Goal: Check status: Check status

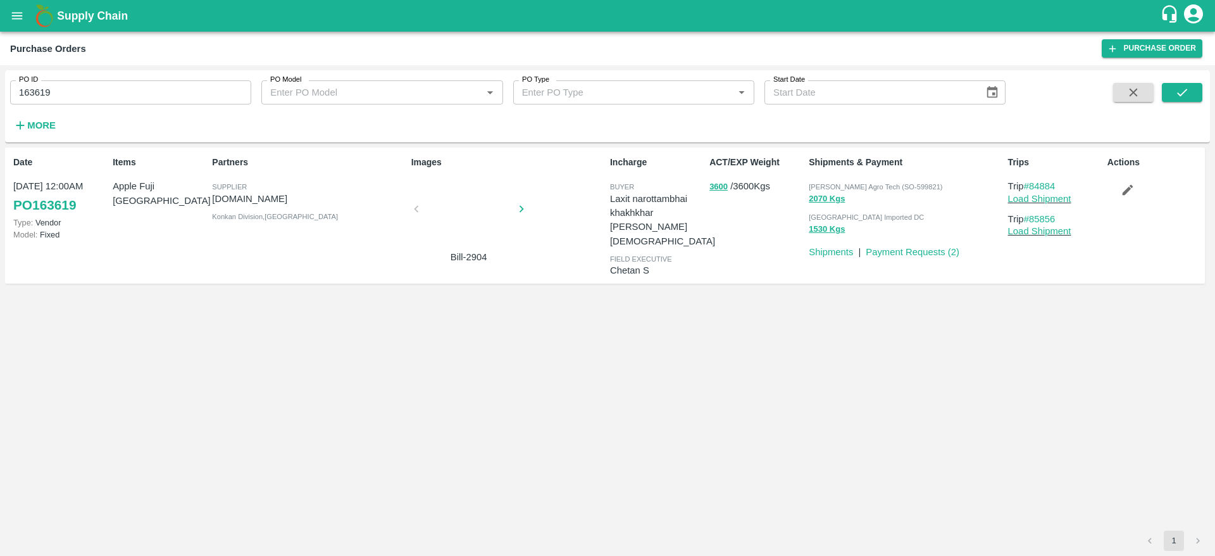
click at [73, 97] on input "163619" at bounding box center [130, 92] width 241 height 24
paste input "text"
type input "163654"
click at [1185, 90] on icon "submit" at bounding box center [1182, 93] width 10 height 8
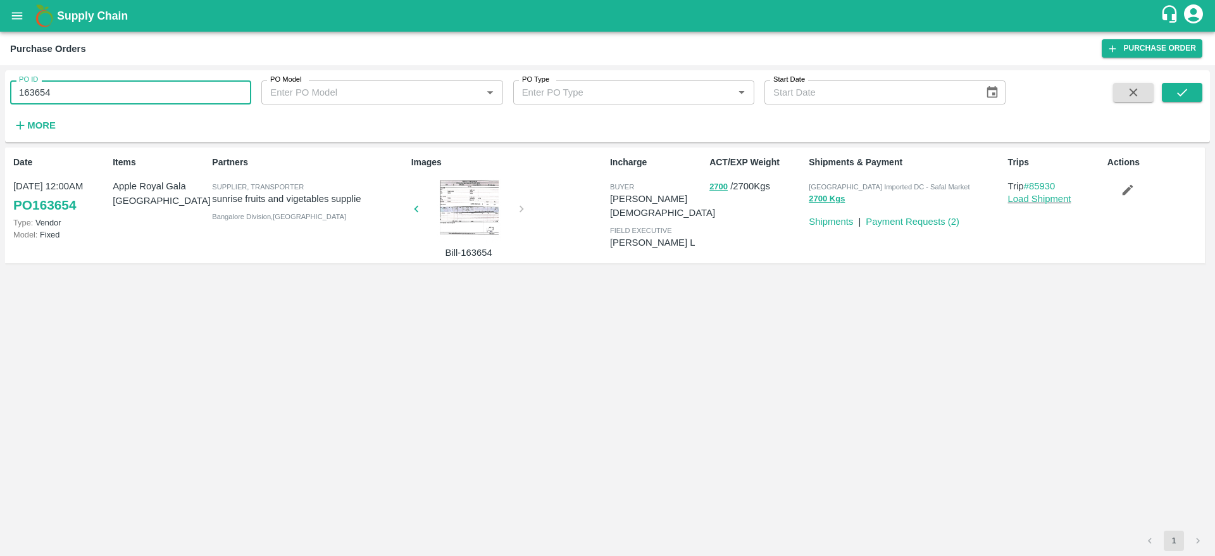
drag, startPoint x: 75, startPoint y: 94, endPoint x: 13, endPoint y: 96, distance: 62.7
click at [13, 96] on input "163654" at bounding box center [130, 92] width 241 height 24
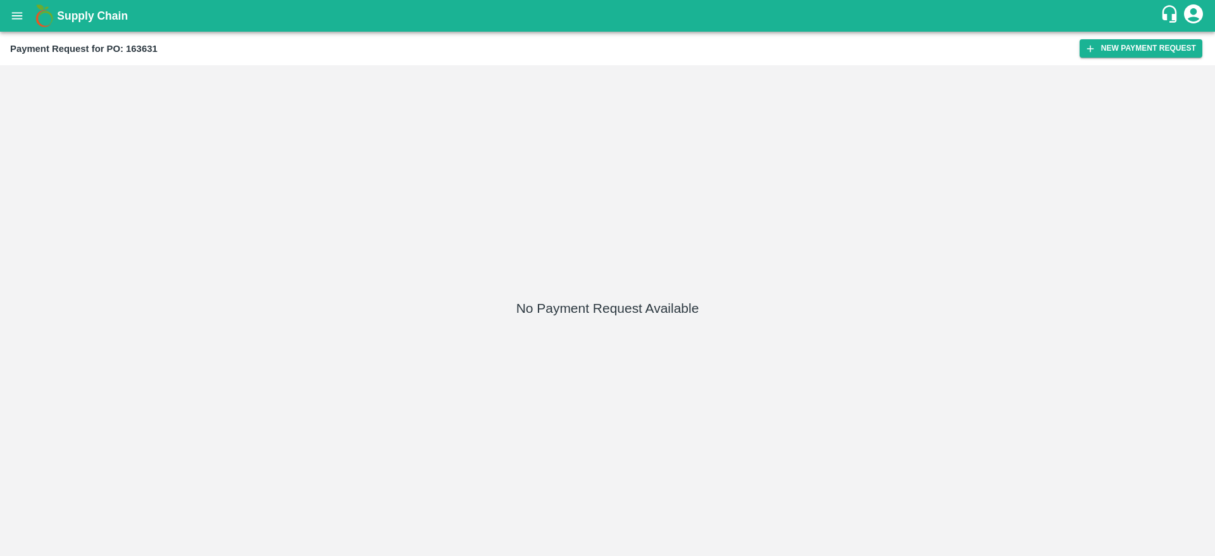
click at [18, 19] on icon "open drawer" at bounding box center [17, 15] width 11 height 7
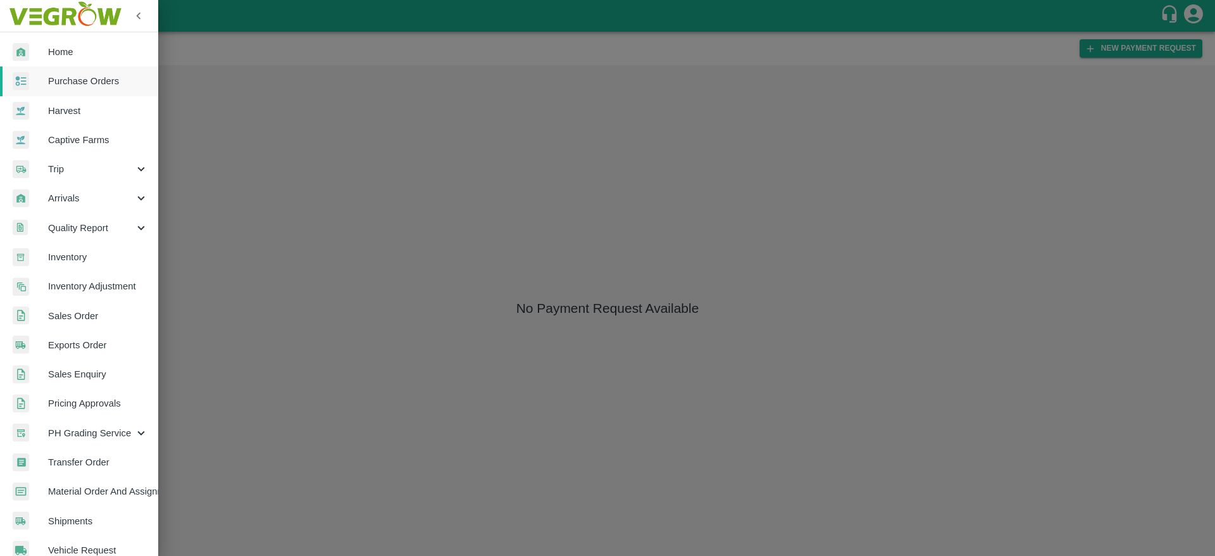
click at [106, 89] on link "Purchase Orders" at bounding box center [79, 80] width 158 height 29
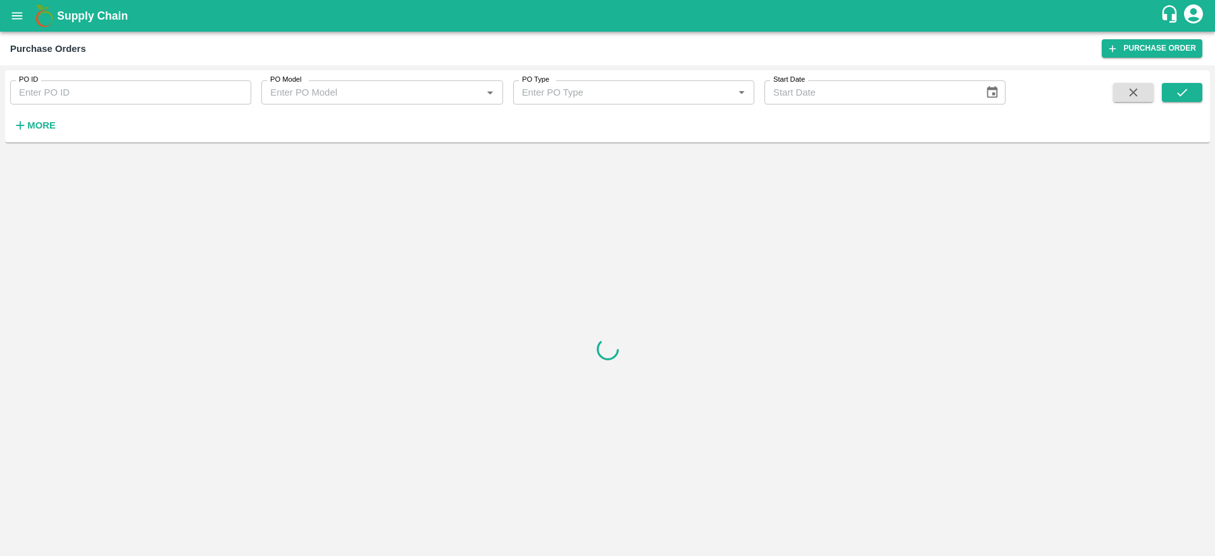
click at [130, 92] on input "PO ID" at bounding box center [130, 92] width 241 height 24
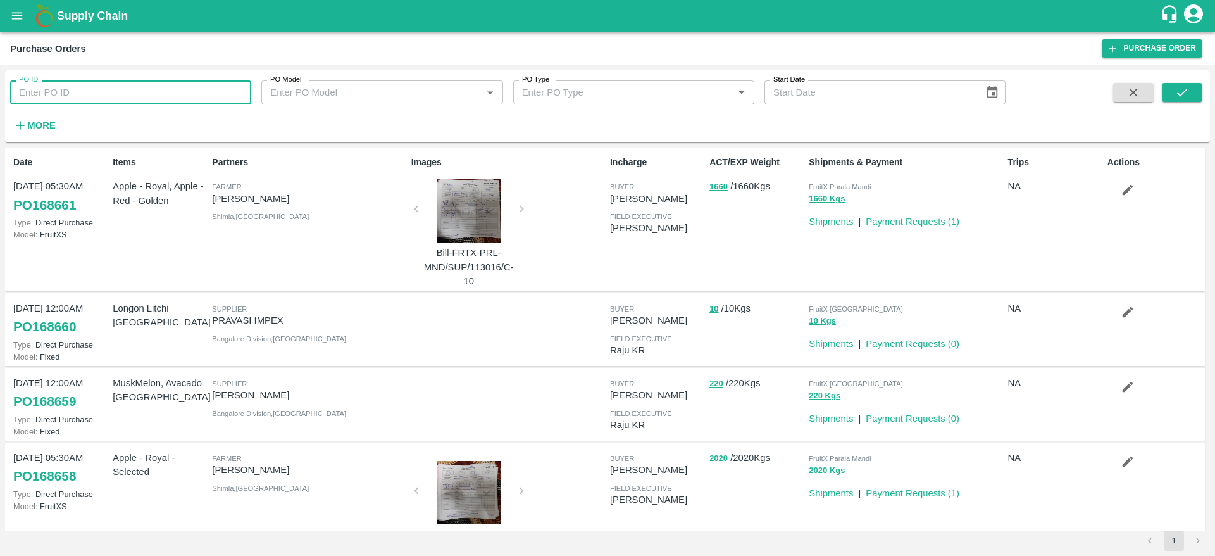
paste input "248613"
click at [1179, 87] on icon "submit" at bounding box center [1182, 92] width 14 height 14
click at [106, 89] on input "248613" at bounding box center [130, 92] width 241 height 24
type input "248613"
click at [1190, 79] on div "PO ID 248613 PO ID PO Model PO Model   * PO Type PO Type   * Start Date Start D…" at bounding box center [607, 106] width 1205 height 62
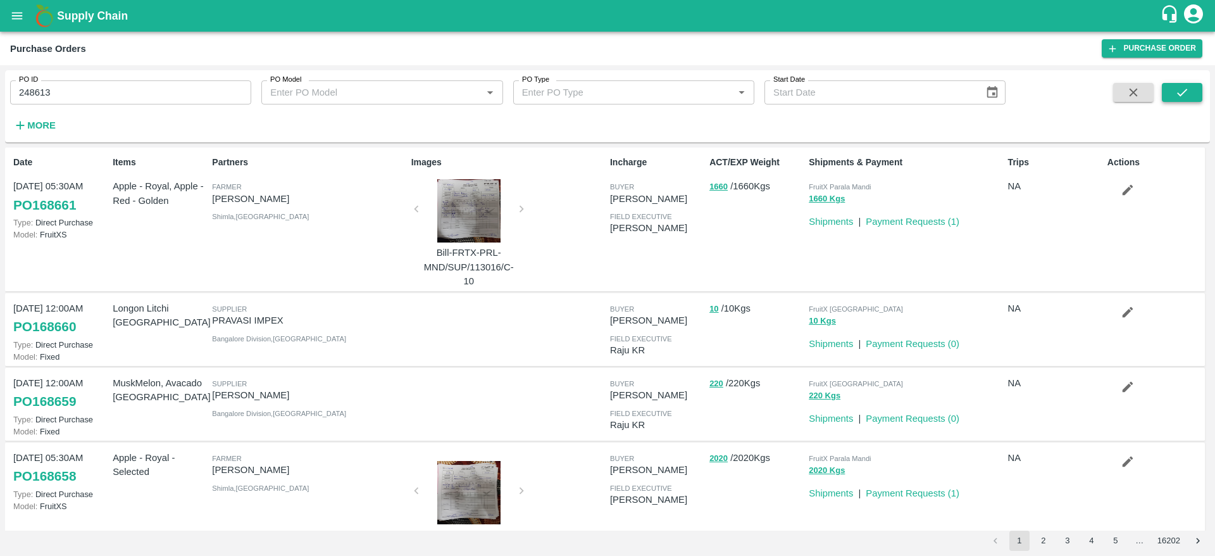
click at [1186, 90] on icon "submit" at bounding box center [1182, 93] width 10 height 8
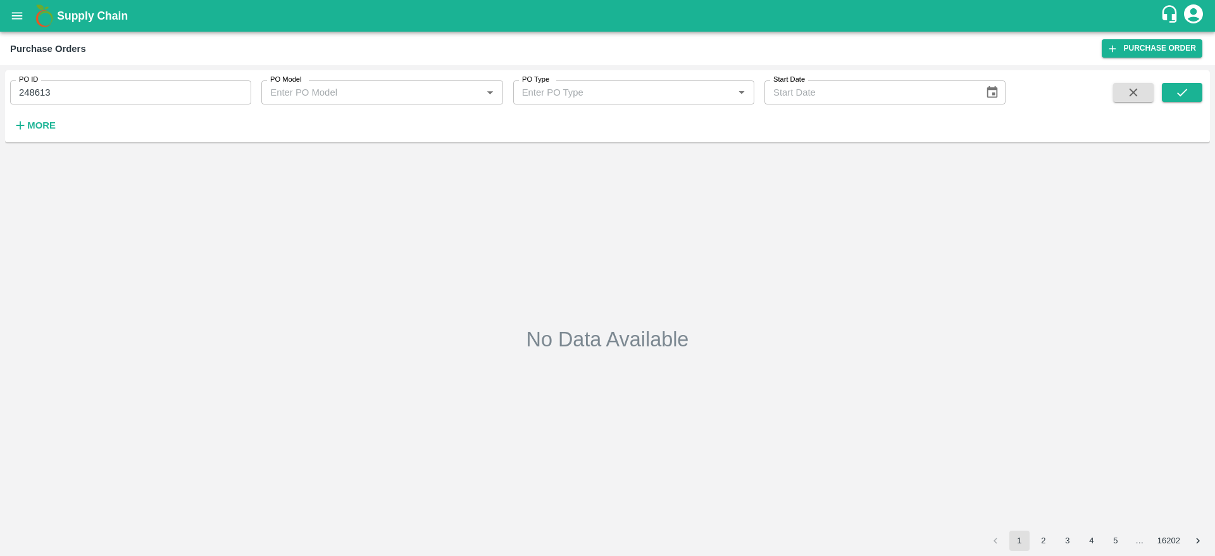
click at [104, 93] on input "248613" at bounding box center [130, 92] width 241 height 24
paste input "text"
click at [1181, 96] on icon "submit" at bounding box center [1182, 92] width 14 height 14
click at [85, 96] on input "241670" at bounding box center [130, 92] width 241 height 24
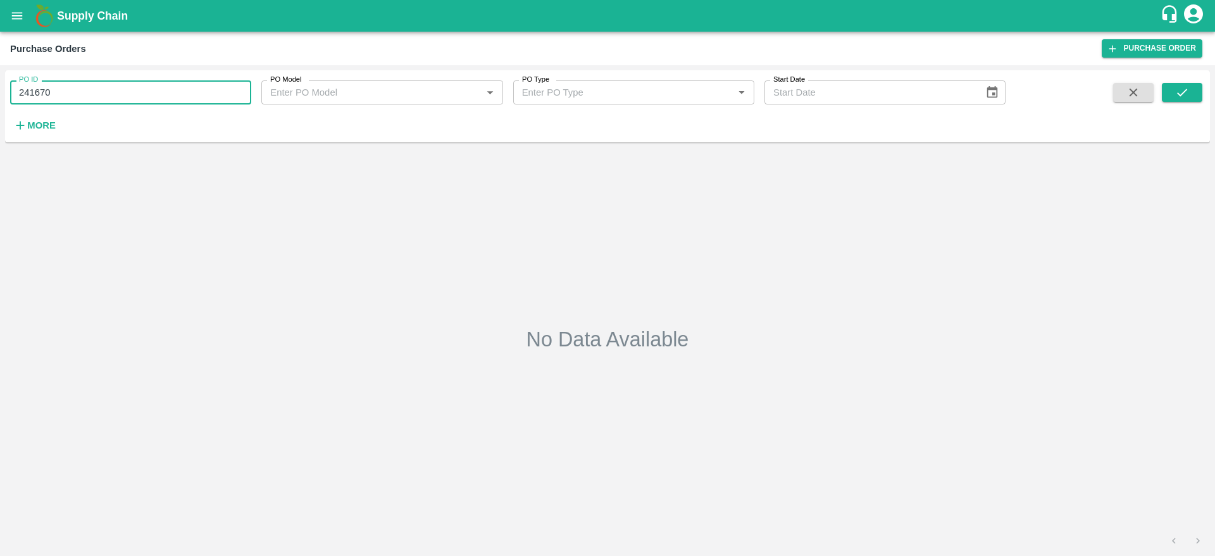
click at [1169, 103] on span at bounding box center [1182, 109] width 40 height 52
click at [1175, 94] on icon "submit" at bounding box center [1182, 92] width 14 height 14
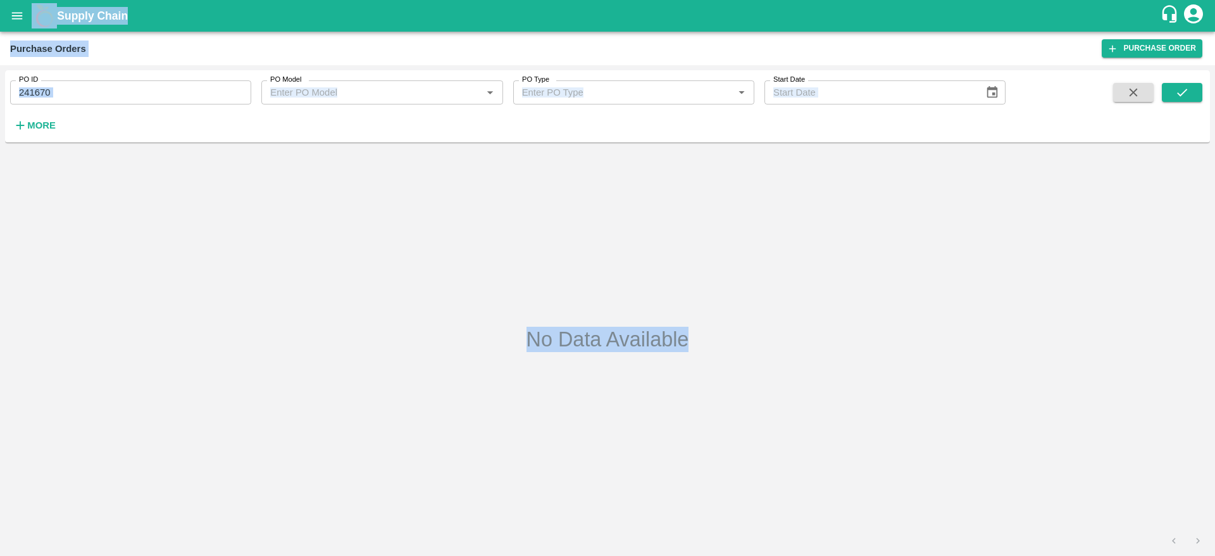
click at [217, 92] on input "241670" at bounding box center [130, 92] width 241 height 24
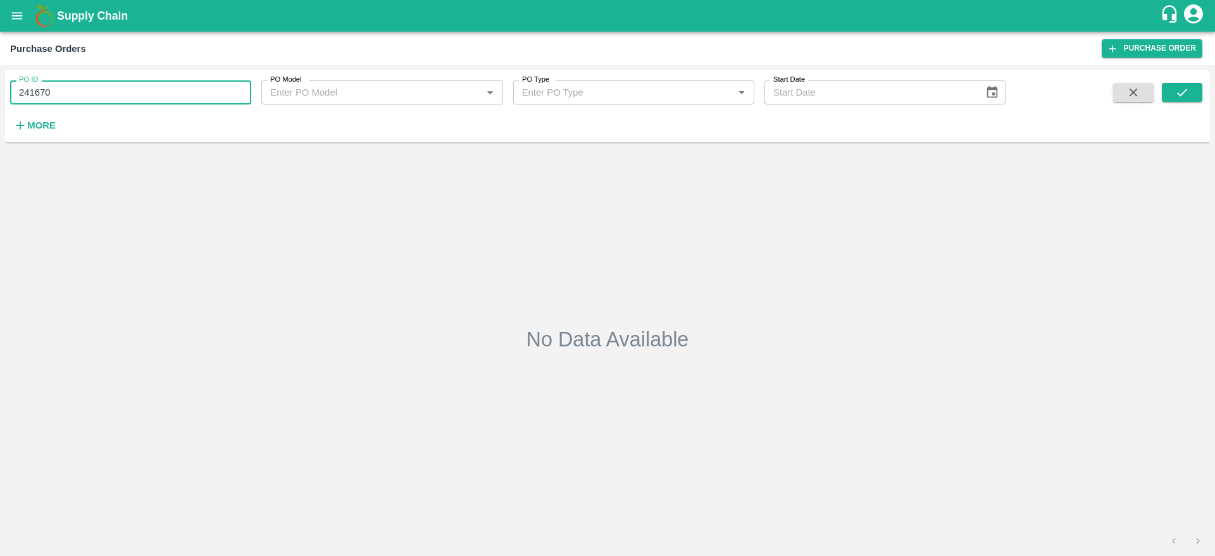
paste input "text"
click at [1183, 89] on icon "submit" at bounding box center [1182, 92] width 14 height 14
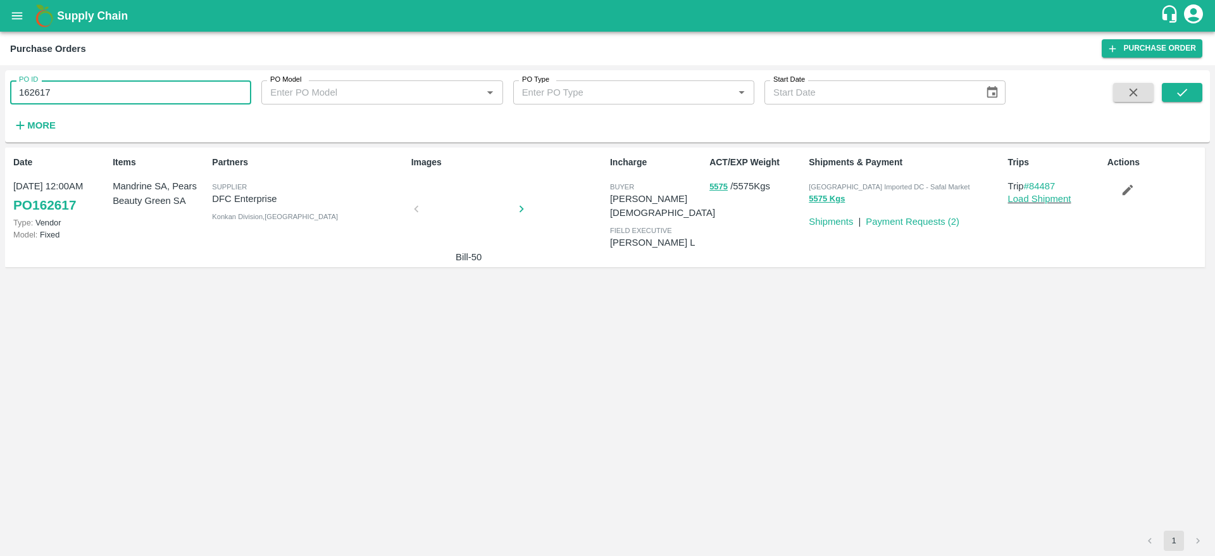
click at [124, 96] on input "162617" at bounding box center [130, 92] width 241 height 24
paste input "text"
type input "162411"
click at [1186, 86] on icon "submit" at bounding box center [1182, 92] width 14 height 14
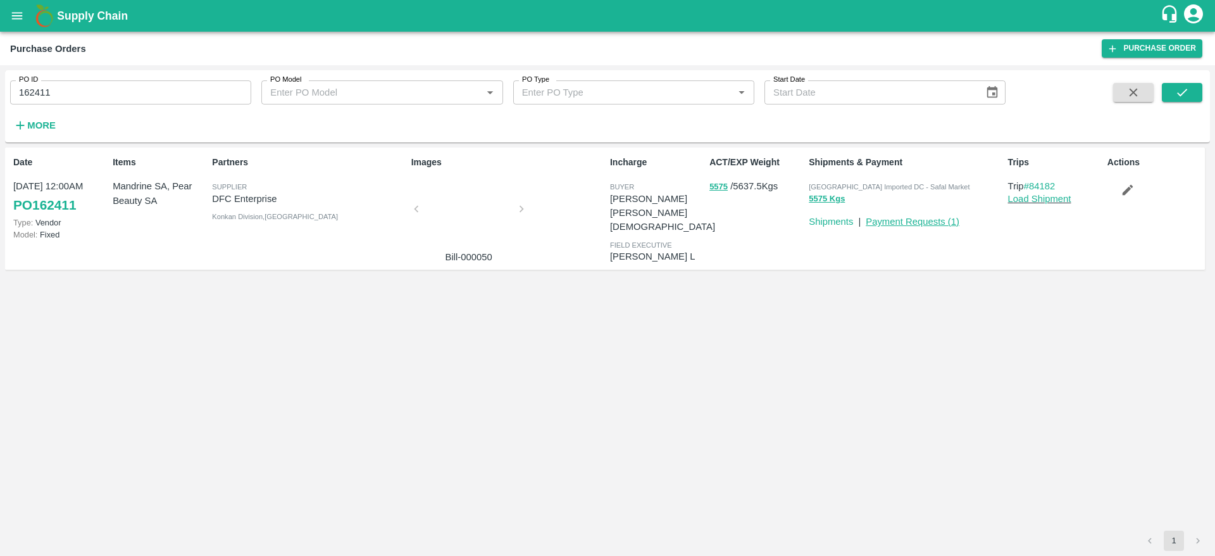
click at [888, 219] on link "Payment Requests ( 1 )" at bounding box center [913, 221] width 94 height 10
